Goal: Information Seeking & Learning: Learn about a topic

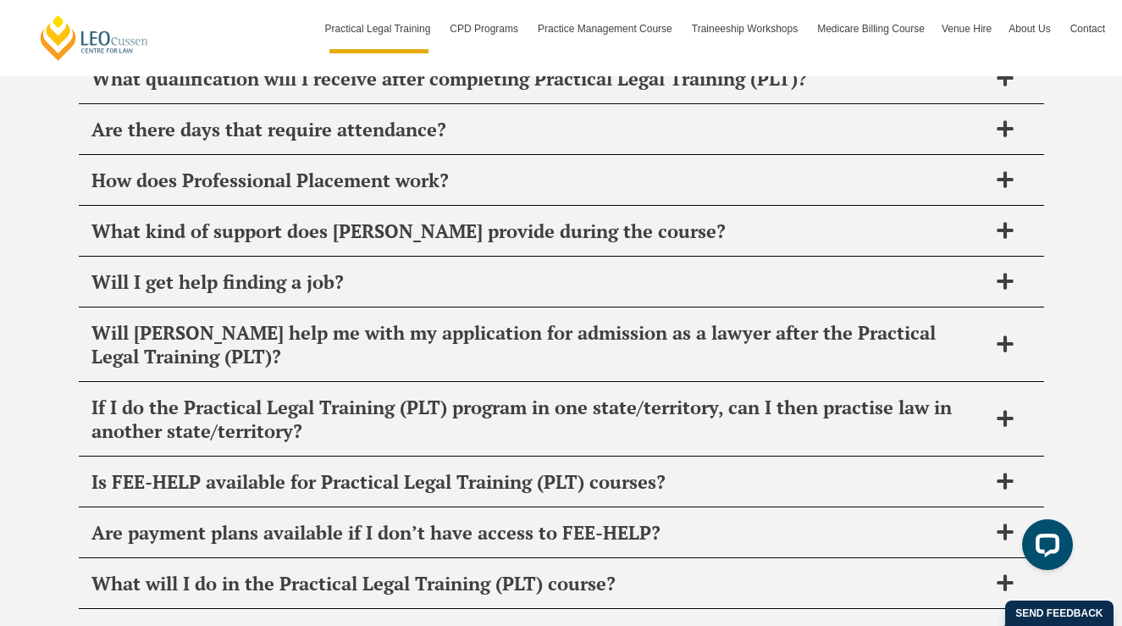
scroll to position [8687, 0]
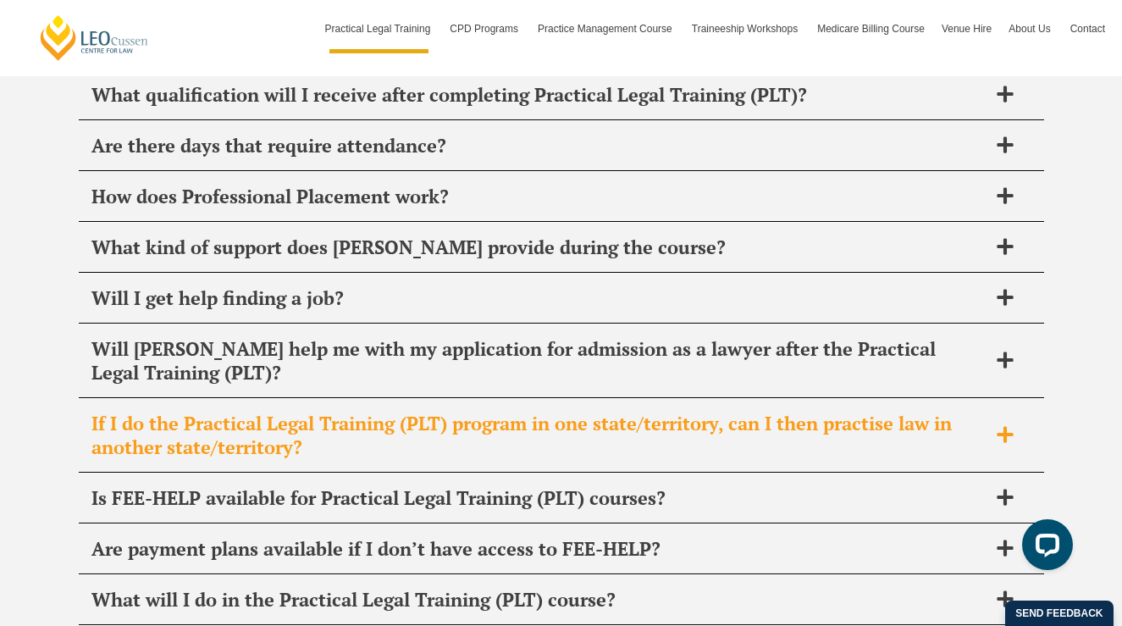
click at [504, 412] on h2 "If I do the Practical Legal Training (PLT) program in one state/territory, can …" at bounding box center [539, 435] width 896 height 47
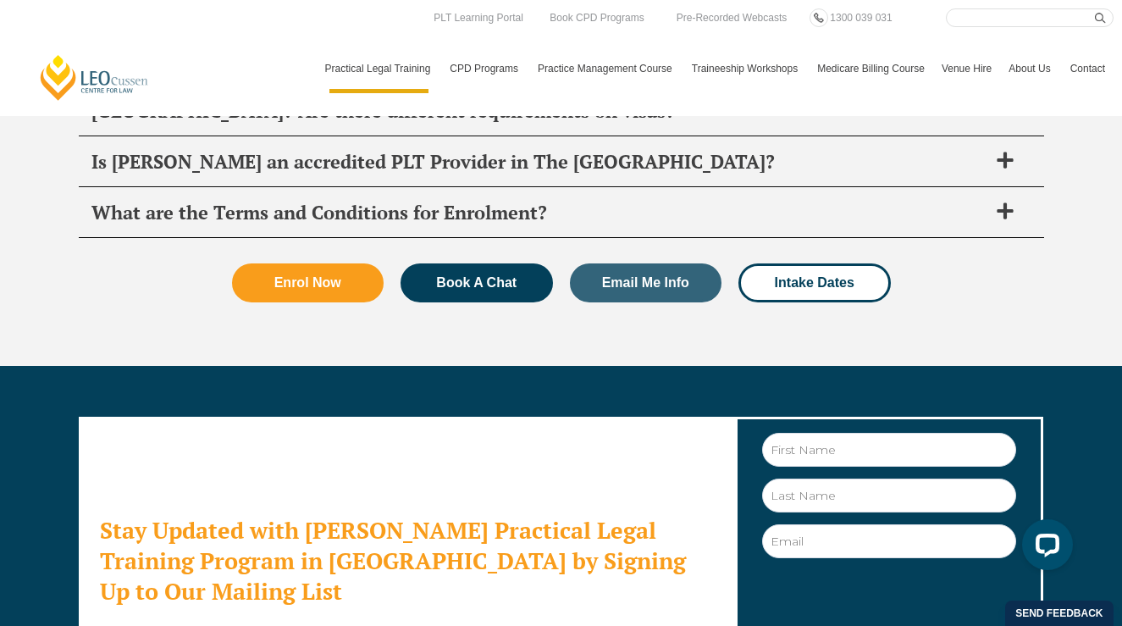
scroll to position [9270, 0]
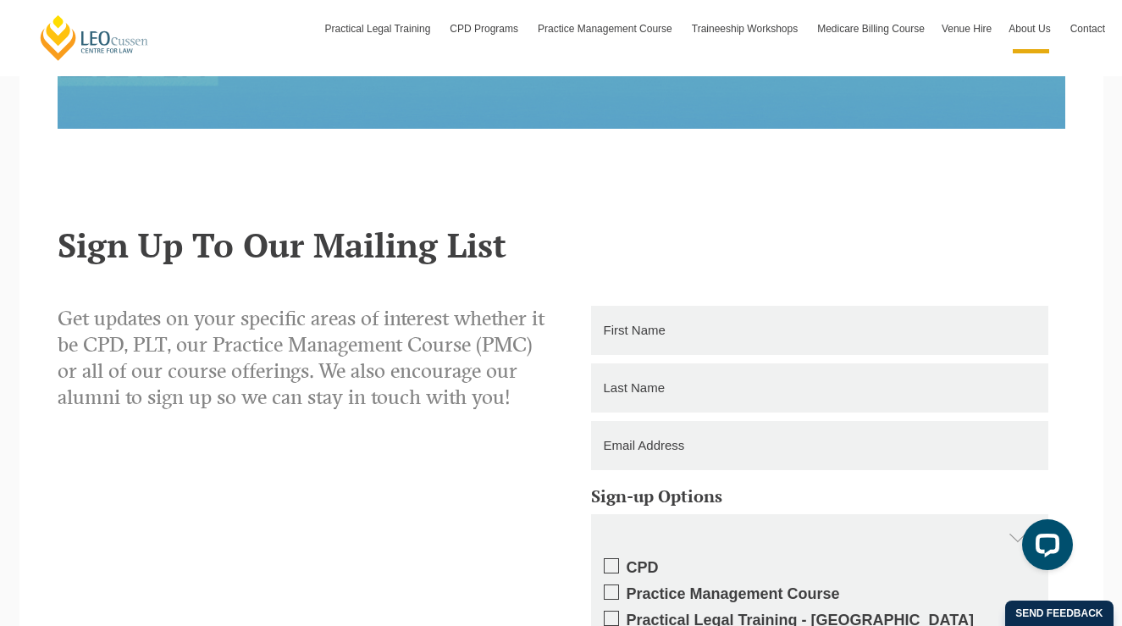
scroll to position [2114, 0]
